Goal: Task Accomplishment & Management: Use online tool/utility

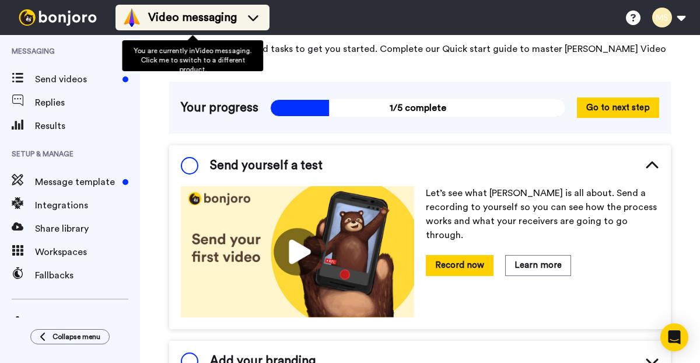
click at [230, 18] on span "Video messaging" at bounding box center [192, 17] width 89 height 16
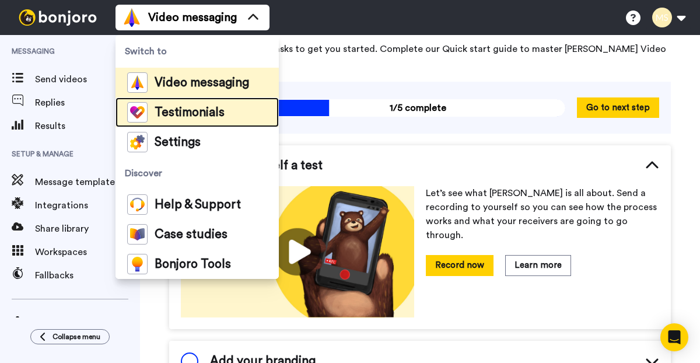
click at [179, 120] on div "Testimonials" at bounding box center [175, 112] width 97 height 20
click at [172, 111] on span "Testimonials" at bounding box center [190, 113] width 70 height 12
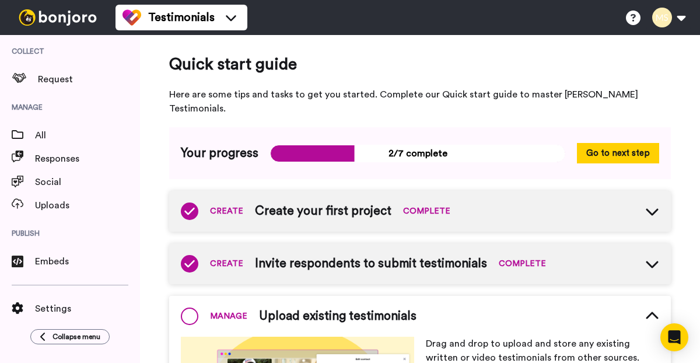
click at [652, 204] on icon at bounding box center [652, 211] width 14 height 14
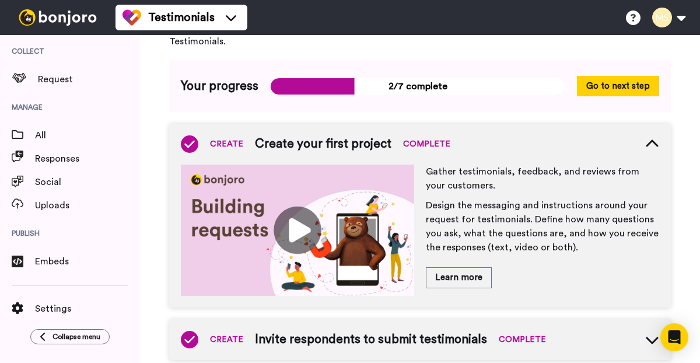
scroll to position [65, 0]
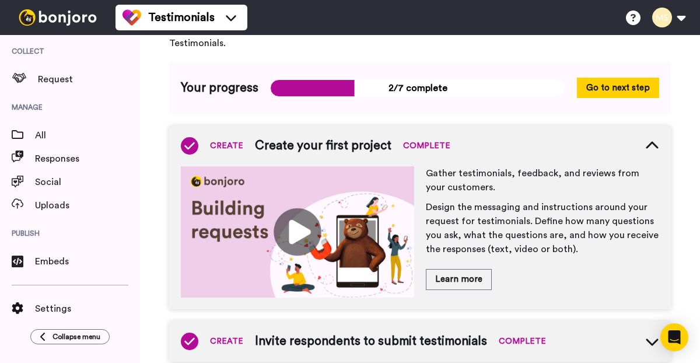
click at [650, 139] on icon at bounding box center [652, 146] width 14 height 14
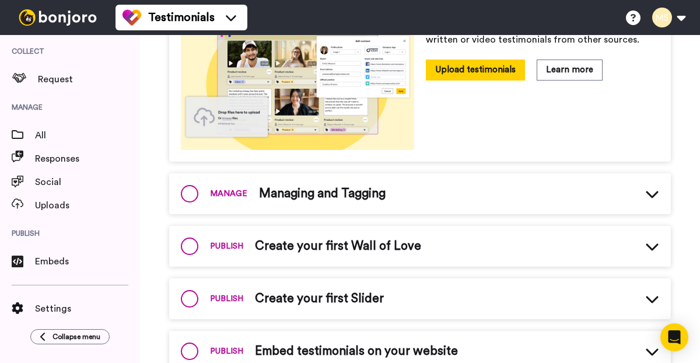
scroll to position [349, 0]
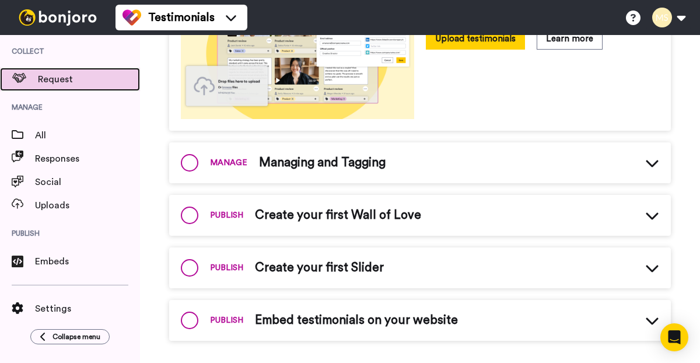
click at [56, 81] on span "Request" at bounding box center [89, 79] width 102 height 14
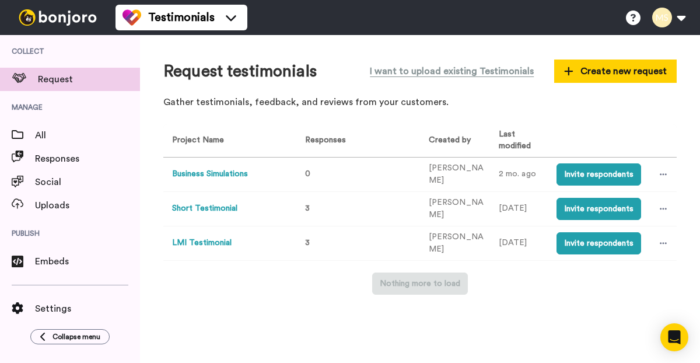
click at [198, 207] on button "Short Testimonial" at bounding box center [204, 208] width 65 height 12
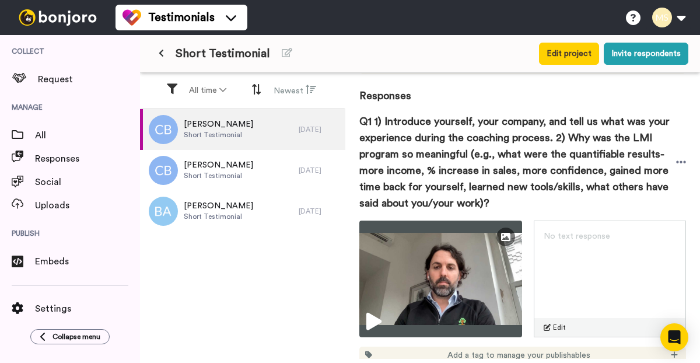
scroll to position [72, 0]
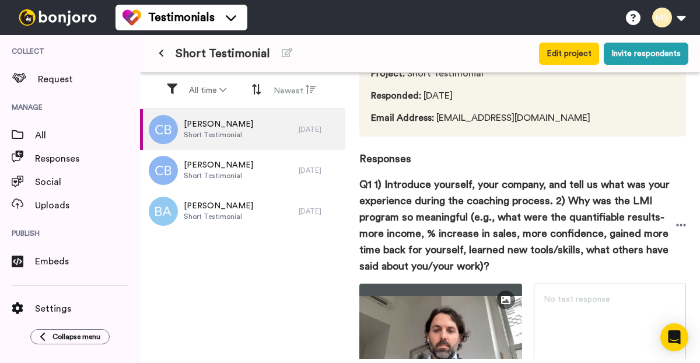
click at [165, 52] on button at bounding box center [161, 53] width 19 height 21
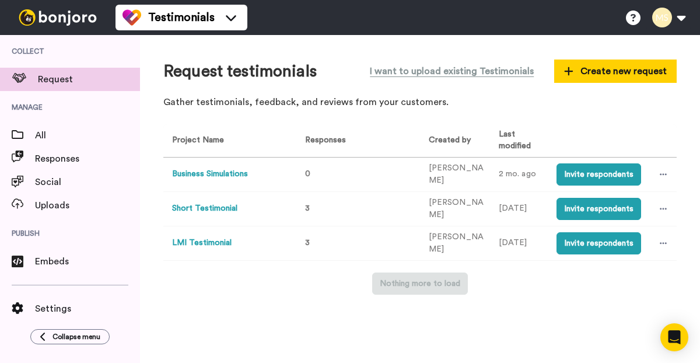
click at [222, 242] on button "LMI Testimonial" at bounding box center [202, 243] width 60 height 12
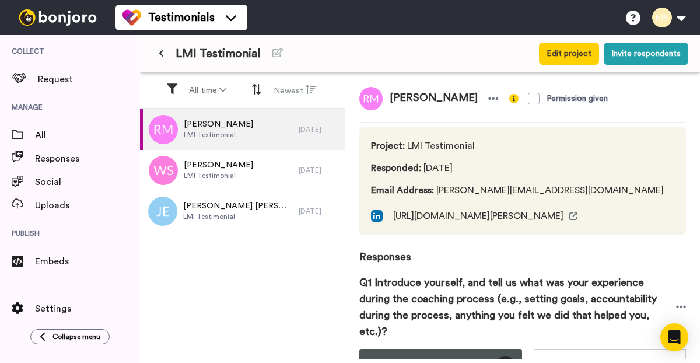
click at [160, 53] on icon at bounding box center [161, 53] width 5 height 8
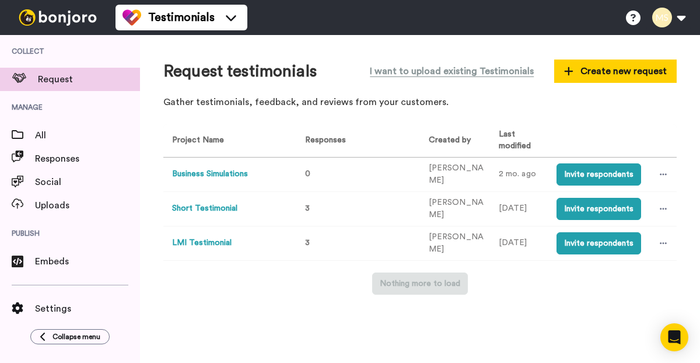
click at [216, 212] on button "Short Testimonial" at bounding box center [204, 208] width 65 height 12
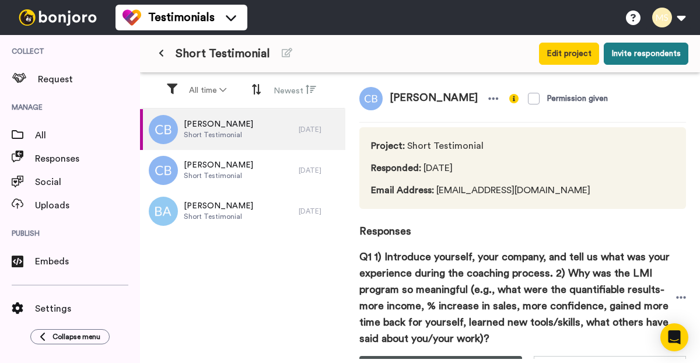
click at [627, 51] on button "Invite respondents" at bounding box center [646, 54] width 85 height 22
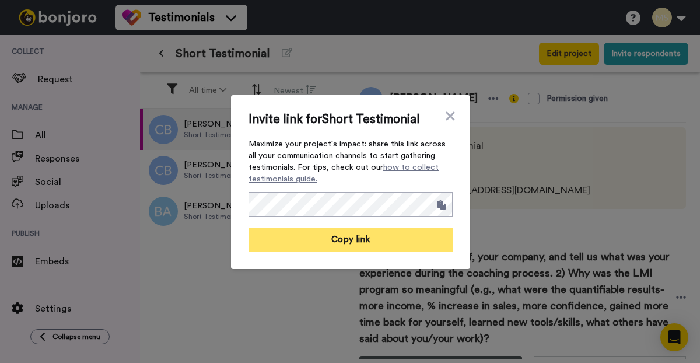
click at [336, 242] on button "Copy link" at bounding box center [351, 239] width 204 height 23
